Goal: Task Accomplishment & Management: Manage account settings

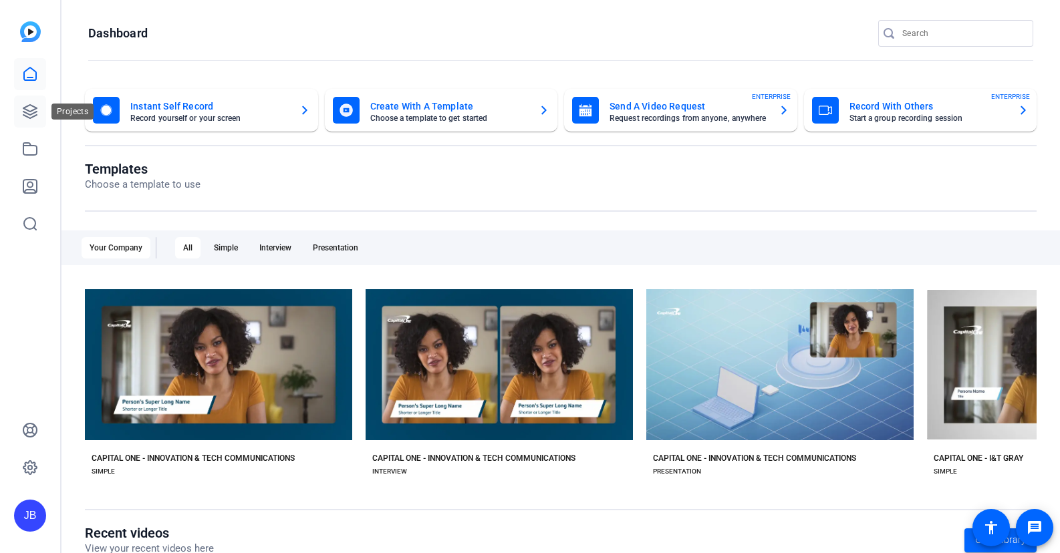
click at [20, 106] on link at bounding box center [30, 112] width 32 height 32
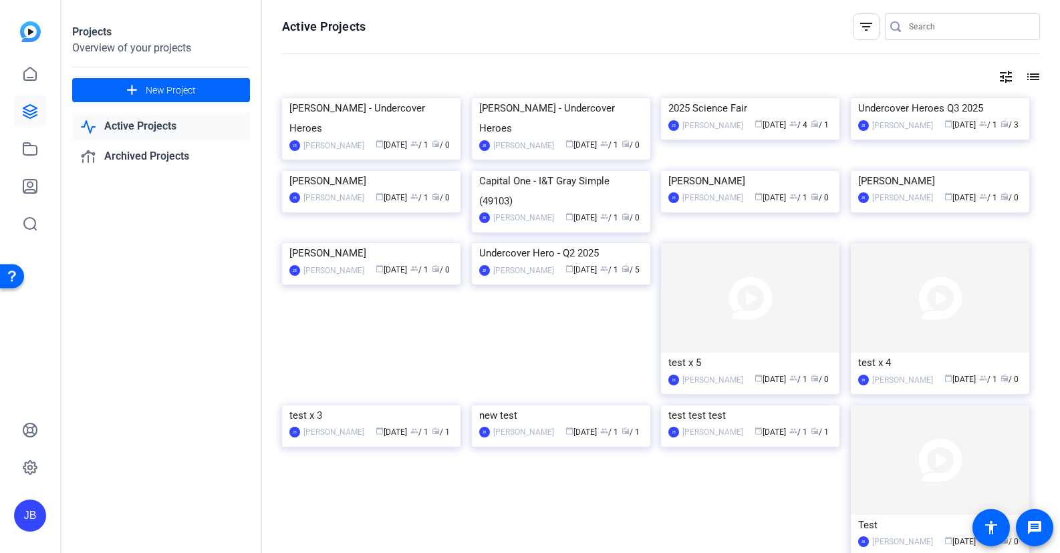
click at [167, 132] on link "Active Projects" at bounding box center [161, 126] width 178 height 27
click at [177, 156] on link "Archived Projects" at bounding box center [161, 156] width 178 height 27
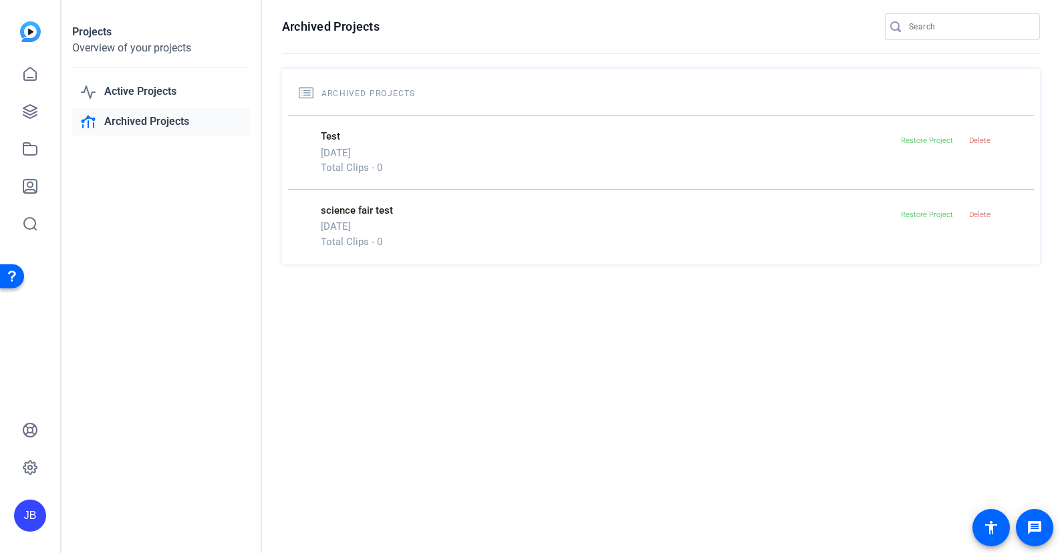
click at [174, 136] on div "Projects Overview of your projects Active Projects Archived Projects" at bounding box center [161, 276] width 200 height 553
click at [127, 82] on link "Active Projects" at bounding box center [161, 91] width 178 height 27
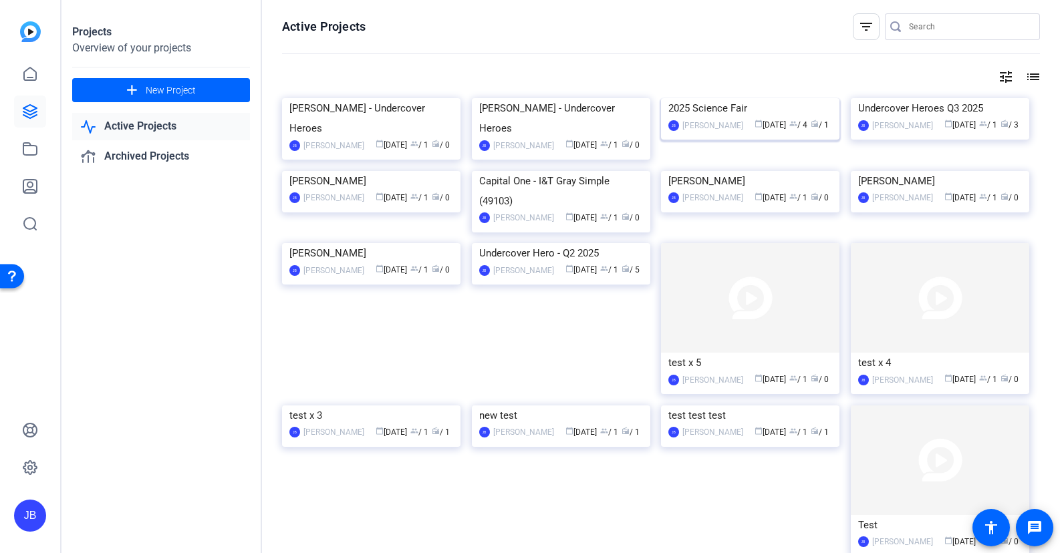
click at [734, 132] on div "[PERSON_NAME]" at bounding box center [712, 125] width 61 height 13
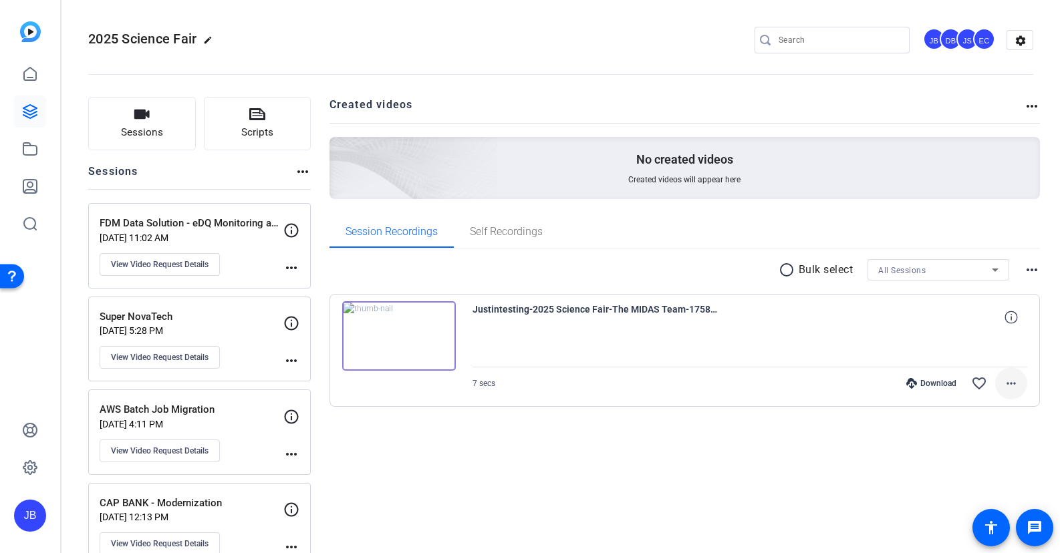
click at [1010, 384] on mat-icon "more_horiz" at bounding box center [1011, 384] width 16 height 16
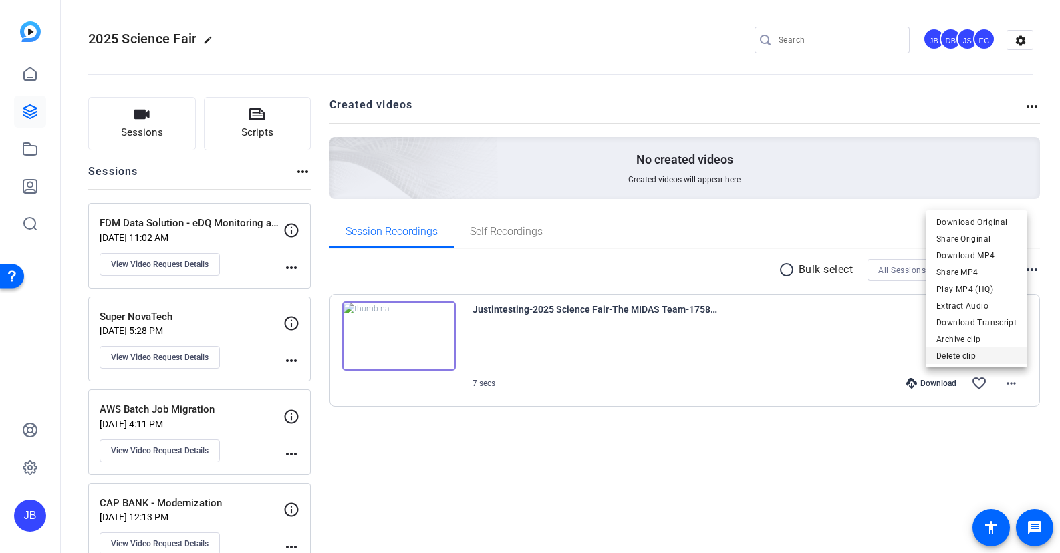
click at [994, 354] on span "Delete clip" at bounding box center [976, 356] width 80 height 16
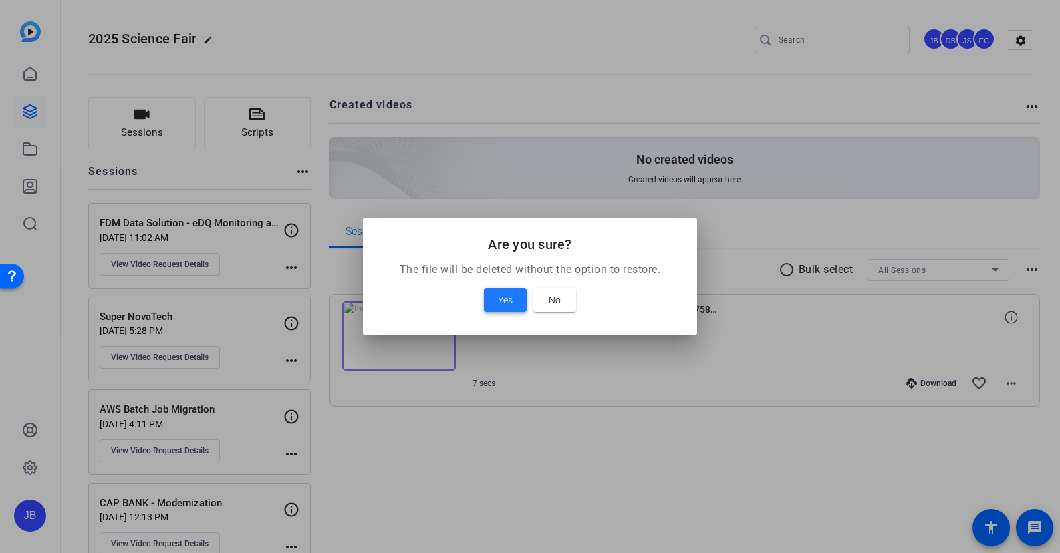
drag, startPoint x: 510, startPoint y: 293, endPoint x: 692, endPoint y: 306, distance: 182.9
click at [970, 345] on div "Are you sure? The file will be deleted without the option to restore. Yes No" at bounding box center [530, 276] width 1060 height 553
click at [561, 295] on span at bounding box center [554, 300] width 43 height 32
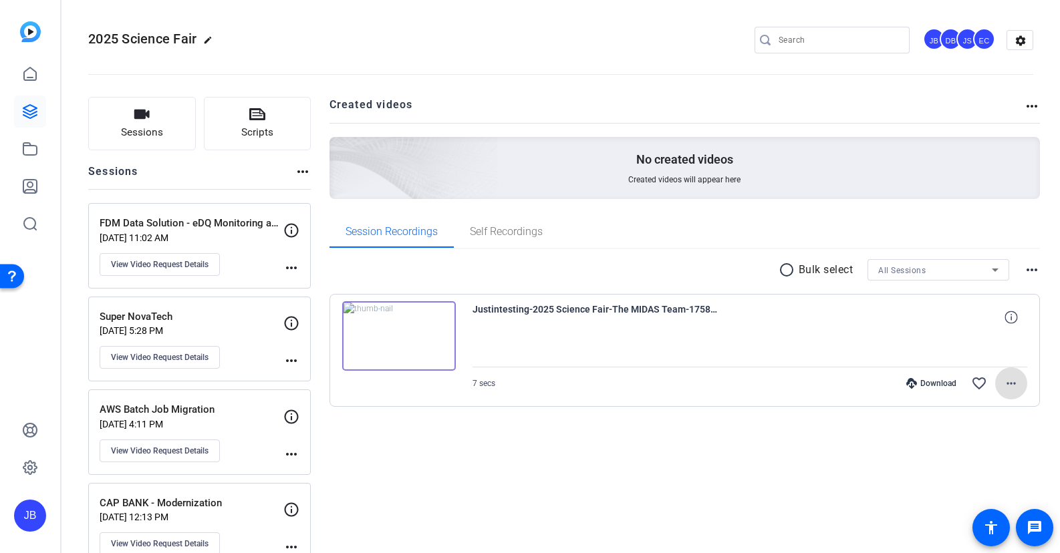
click at [1006, 386] on mat-icon "more_horiz" at bounding box center [1011, 384] width 16 height 16
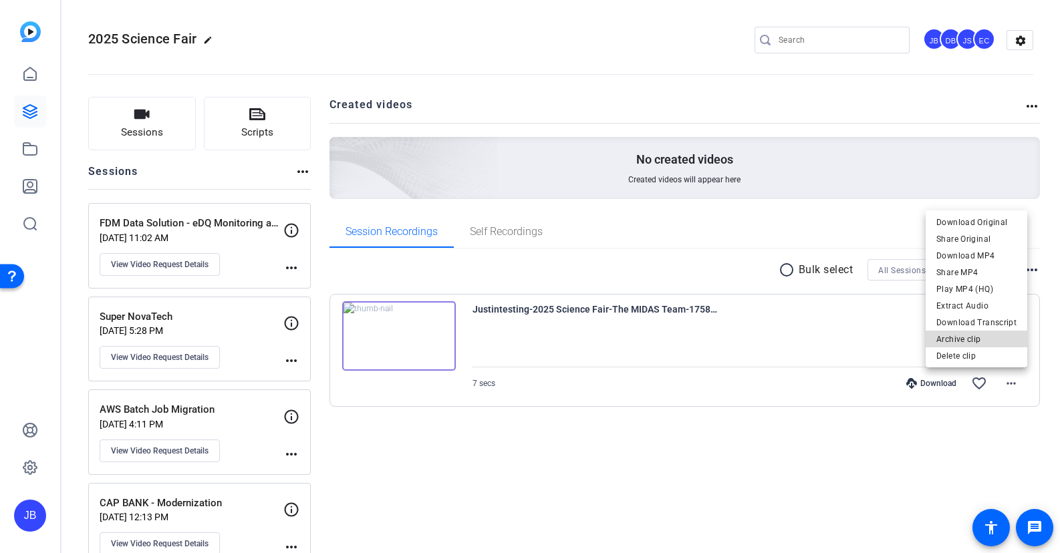
click at [979, 333] on span "Archive clip" at bounding box center [976, 339] width 80 height 16
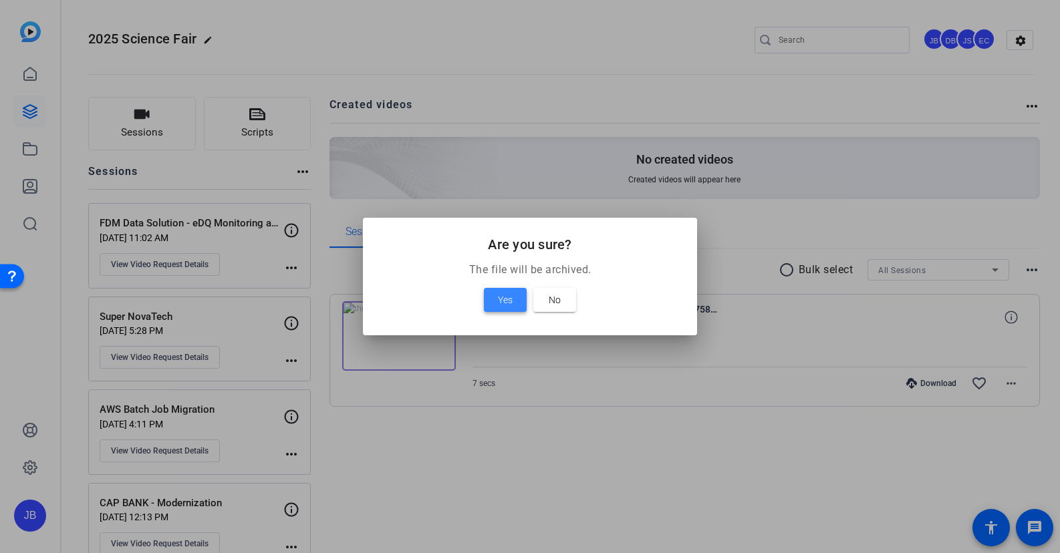
click at [517, 293] on span at bounding box center [505, 300] width 43 height 32
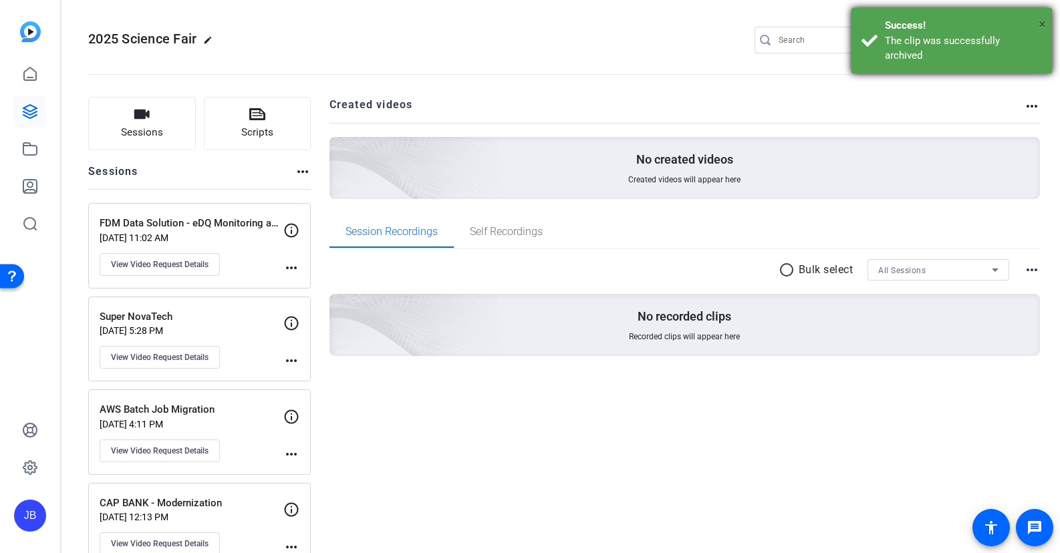
click at [1042, 23] on span "×" at bounding box center [1041, 24] width 7 height 16
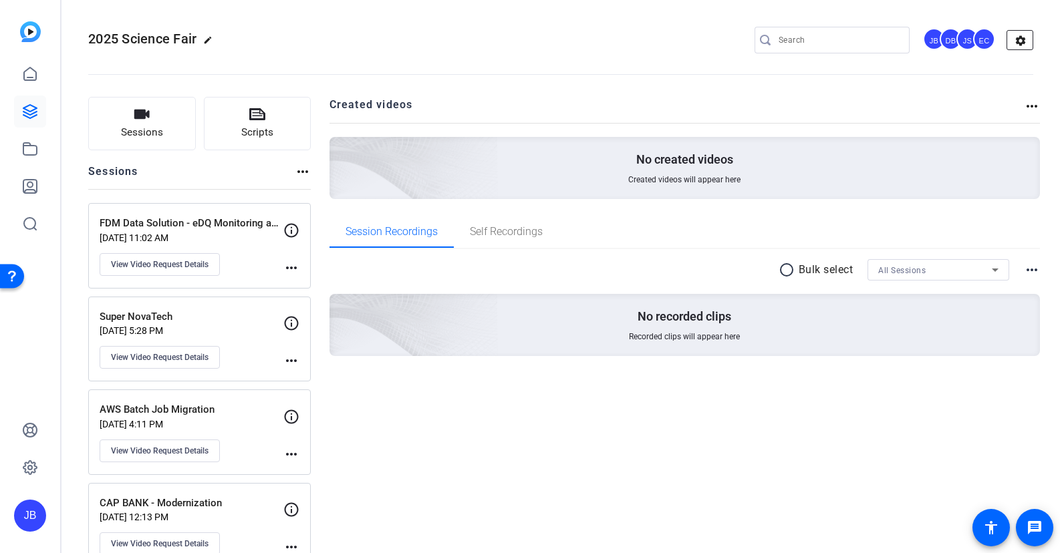
click at [1008, 37] on mat-icon "settings" at bounding box center [1020, 41] width 27 height 20
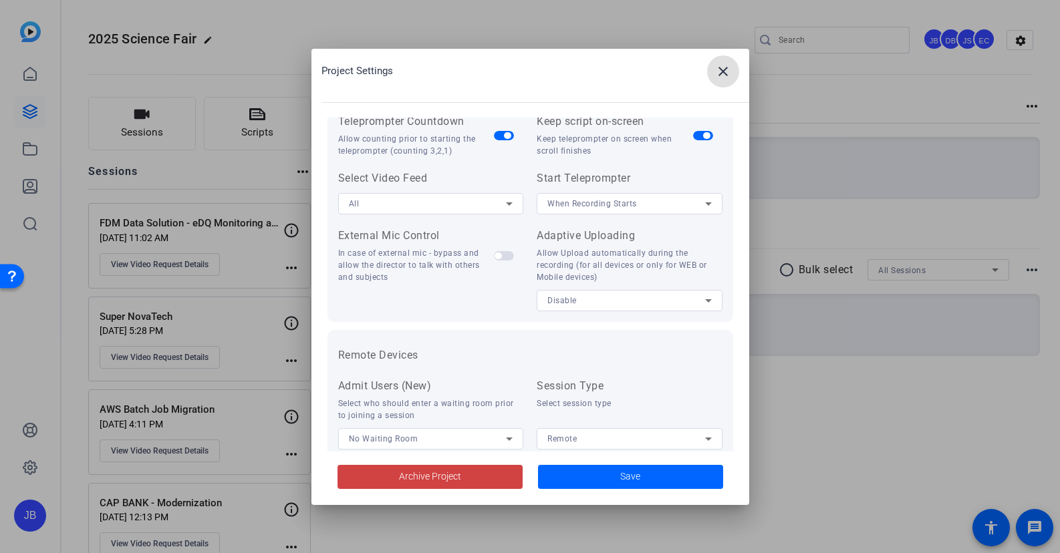
scroll to position [276, 0]
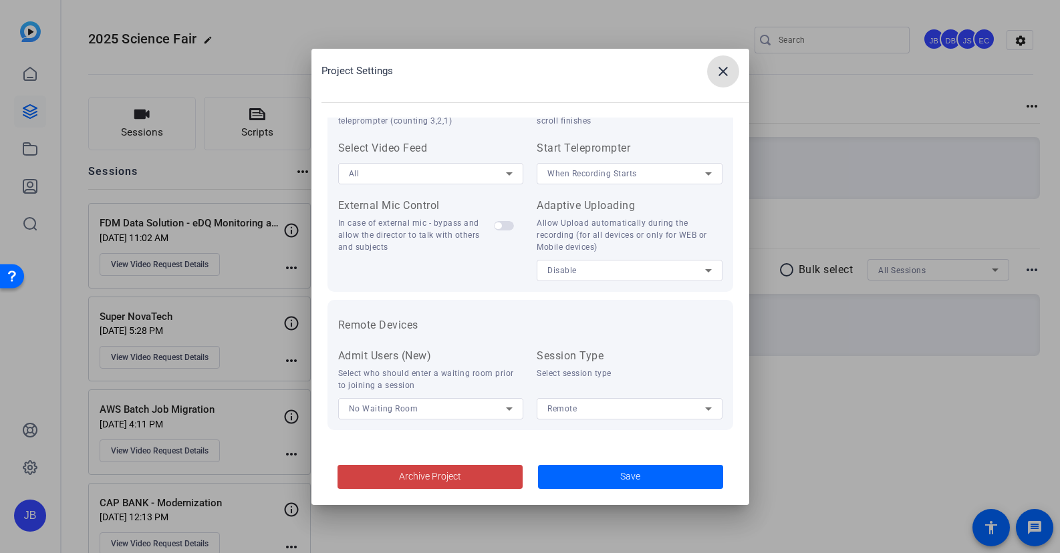
click at [731, 80] on span at bounding box center [723, 71] width 32 height 32
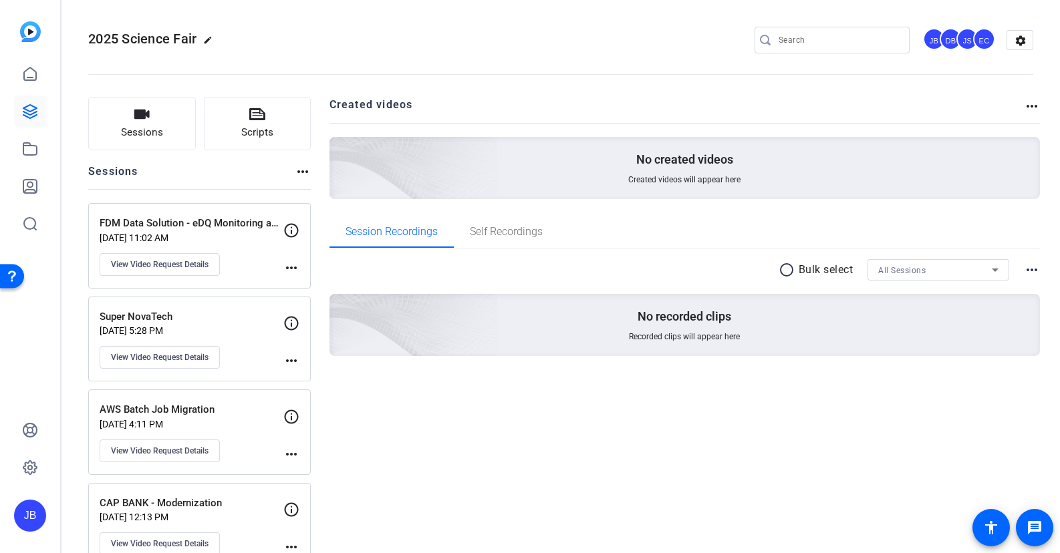
click at [964, 38] on div "JS" at bounding box center [967, 39] width 22 height 22
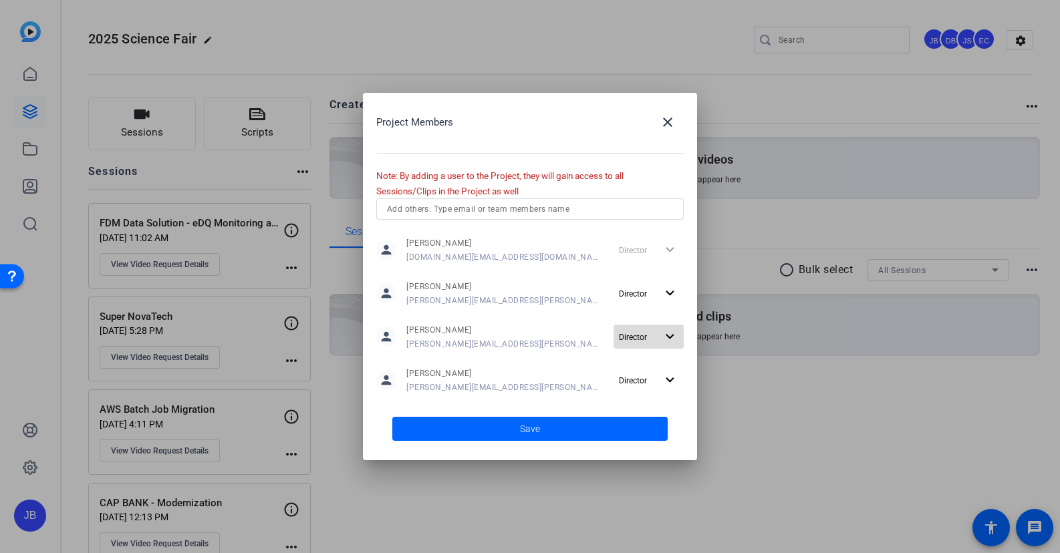
click at [676, 340] on mat-icon "expand_more" at bounding box center [670, 337] width 17 height 17
click at [660, 121] on div at bounding box center [530, 276] width 1060 height 553
click at [668, 121] on mat-icon "close" at bounding box center [668, 122] width 16 height 16
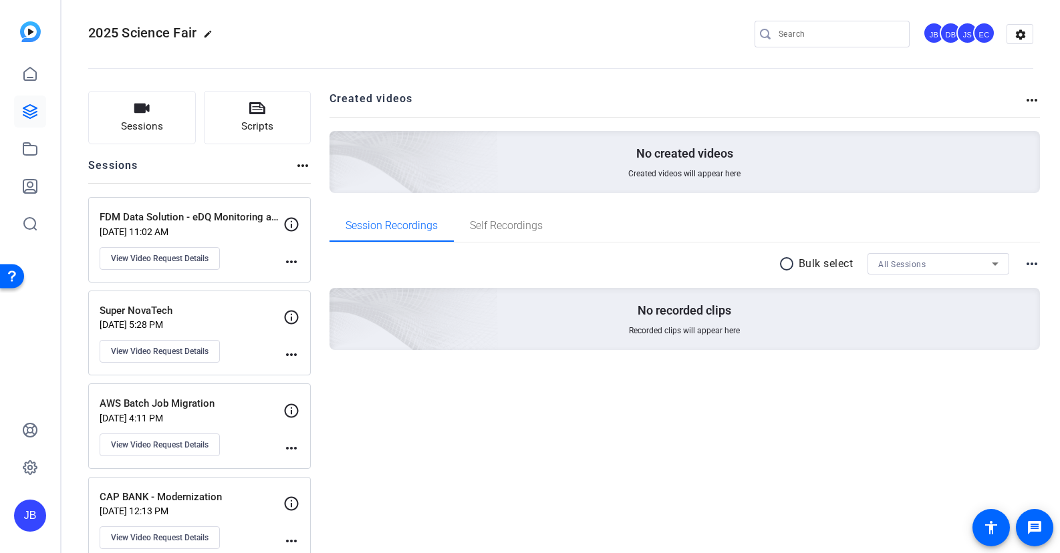
scroll to position [0, 0]
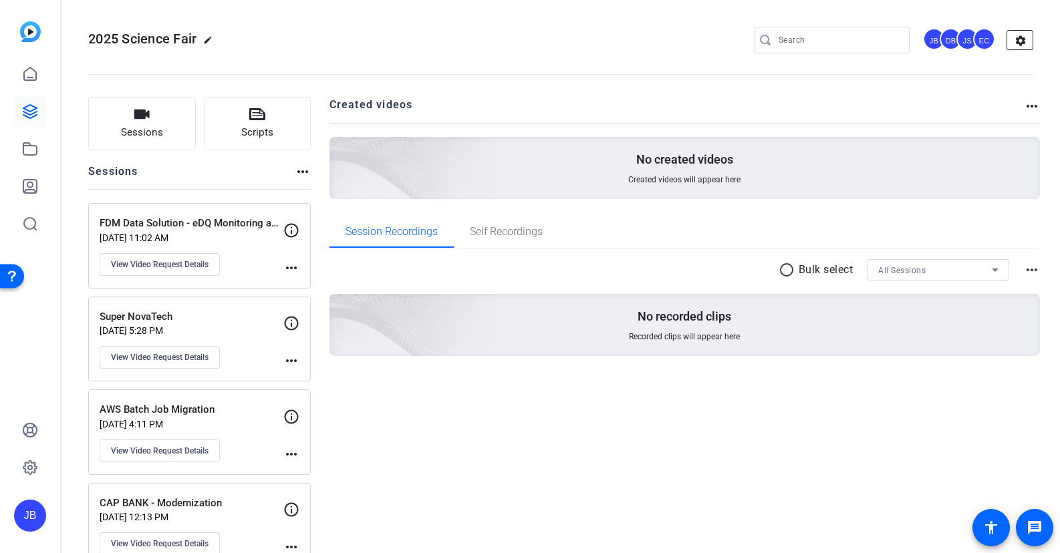
click at [1023, 39] on mat-icon "settings" at bounding box center [1020, 41] width 27 height 20
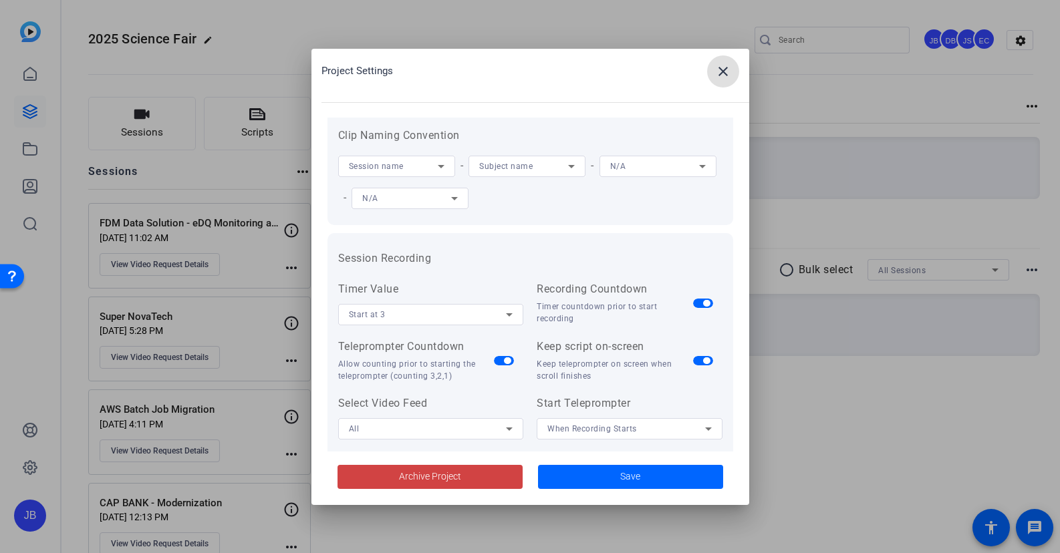
scroll to position [27, 0]
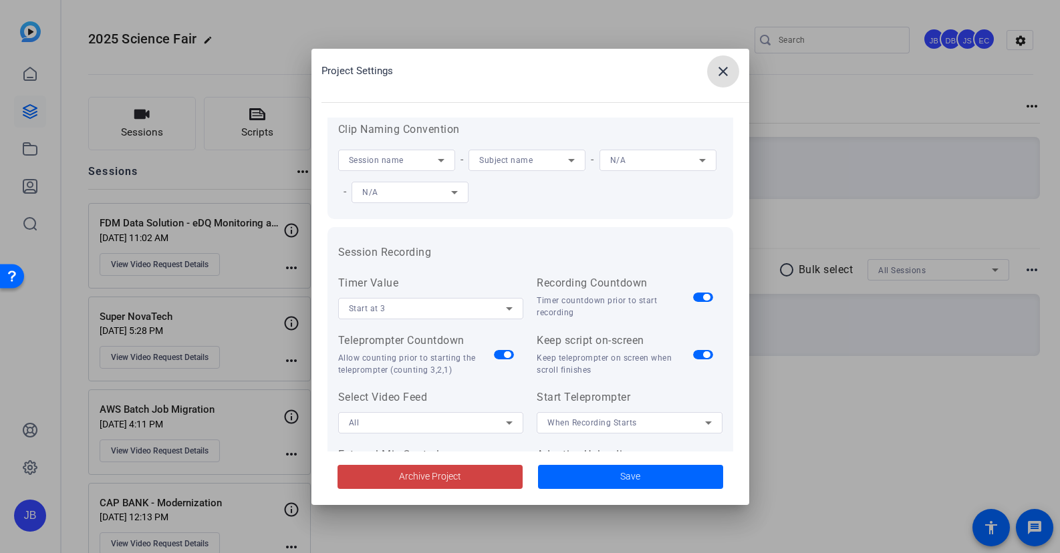
click at [723, 70] on mat-icon "close" at bounding box center [723, 71] width 16 height 16
